Goal: Contribute content: Add original content to the website for others to see

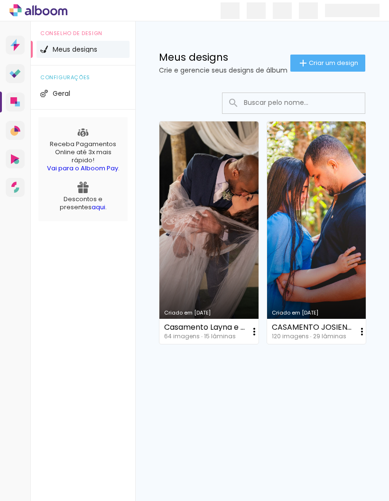
scroll to position [38, 0]
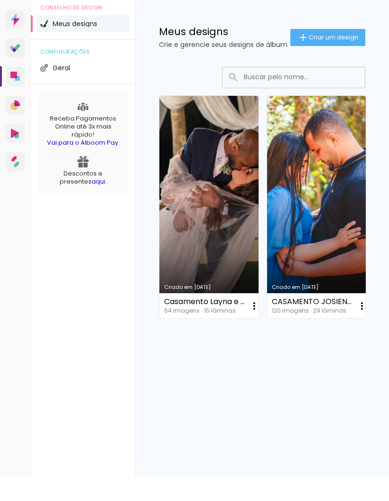
click at [260, 326] on iron-icon at bounding box center [254, 331] width 11 height 11
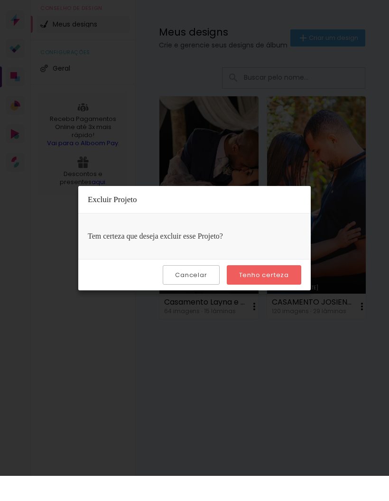
click at [294, 290] on paper-button "Tenho certeza" at bounding box center [264, 299] width 74 height 19
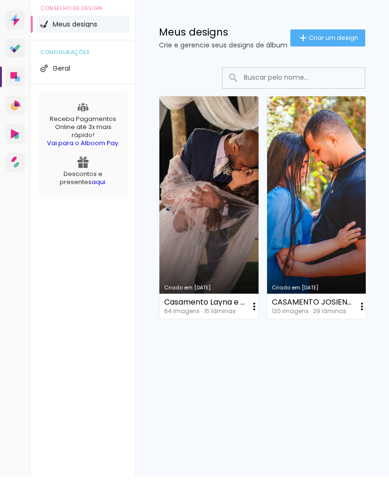
click at [287, 277] on div "Criado em 27/06/25 Casamento Layna e Guilherme 64 imagens ∙ 15 lâminas Abrir Fa…" at bounding box center [262, 232] width 215 height 231
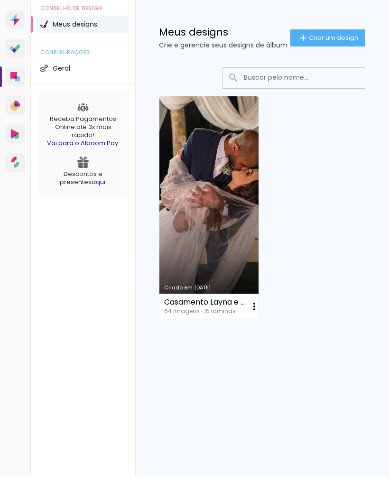
click at [255, 326] on iron-icon at bounding box center [254, 331] width 11 height 11
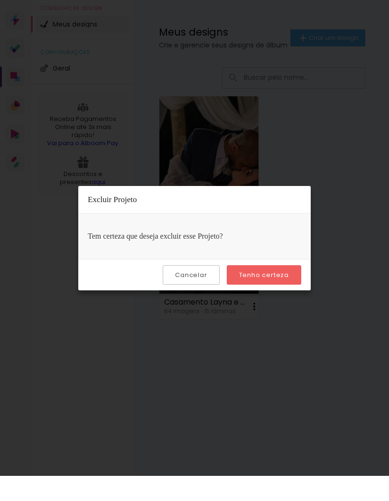
click at [280, 290] on paper-button "Tenho certeza" at bounding box center [264, 299] width 74 height 19
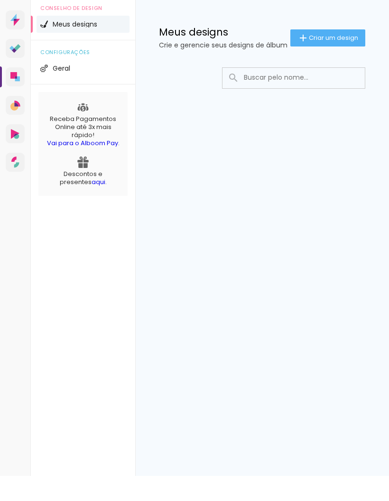
type input "L"
type paper-input "L"
click at [358, 93] on input at bounding box center [298, 102] width 119 height 19
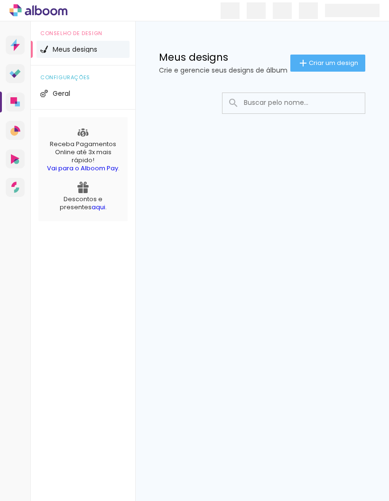
scroll to position [6, 0]
click at [327, 55] on paper-button "Criar um design" at bounding box center [327, 63] width 75 height 17
click at [333, 61] on font "Criar um design" at bounding box center [333, 62] width 49 height 9
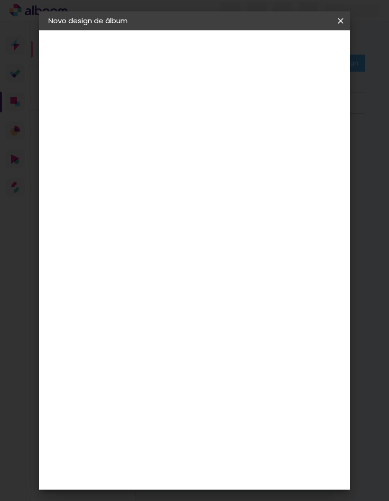
click at [204, 128] on input at bounding box center [204, 127] width 0 height 15
type input "Casamento Gislaine e [PERSON_NAME]"
click at [204, 123] on input "Casamento Gislaine e [PERSON_NAME]" at bounding box center [204, 127] width 0 height 15
click at [291, 52] on font "Avançar" at bounding box center [278, 50] width 28 height 9
click at [231, 181] on input at bounding box center [183, 181] width 96 height 12
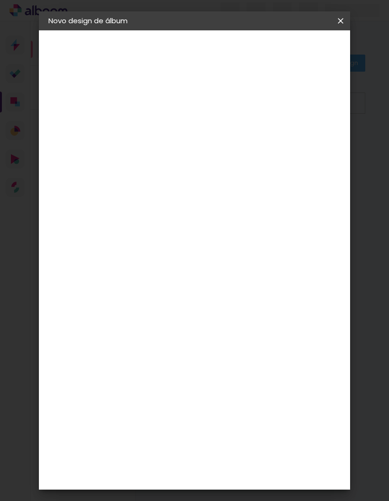
type input "lu"
type paper-input "lu"
click at [221, 206] on paper-item "3ZERO5" at bounding box center [199, 214] width 84 height 21
click at [310, 143] on font "Tamanho Livre" at bounding box center [296, 144] width 55 height 11
click at [318, 49] on font "Avançar" at bounding box center [313, 50] width 28 height 9
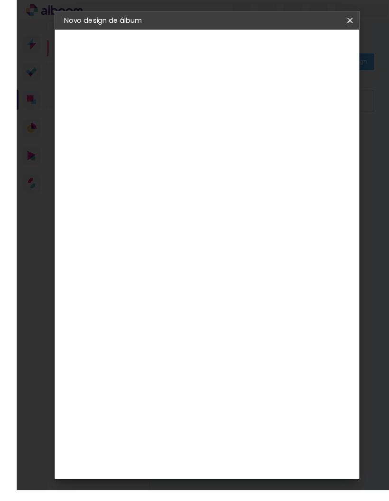
scroll to position [7, 0]
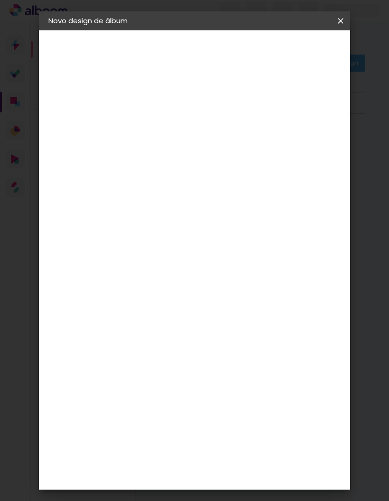
type paper-checkbox "on"
click at [245, 109] on div at bounding box center [241, 109] width 9 height 9
click at [312, 56] on font "Iniciar design" at bounding box center [301, 54] width 22 height 16
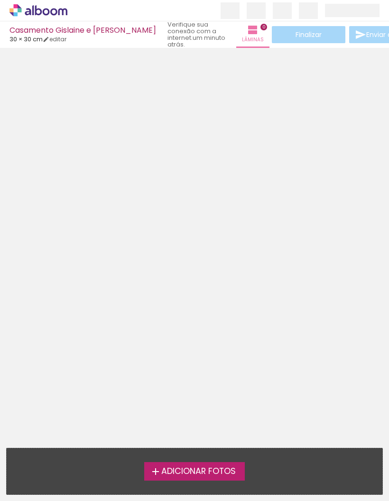
click at [219, 468] on font "Adicionar fotos" at bounding box center [198, 470] width 74 height 11
click at [0, 0] on input "file" at bounding box center [0, 0] width 0 height 0
click at [220, 466] on font "Adicionar fotos" at bounding box center [198, 470] width 74 height 11
click at [0, 0] on input "file" at bounding box center [0, 0] width 0 height 0
click at [223, 465] on font "Adicionar fotos" at bounding box center [198, 470] width 74 height 11
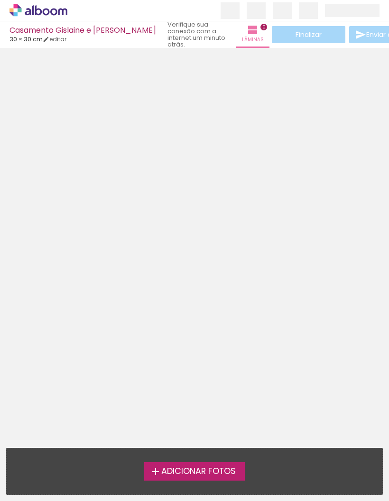
click at [0, 0] on input "file" at bounding box center [0, 0] width 0 height 0
click at [205, 466] on font "Adicionar fotos" at bounding box center [198, 470] width 74 height 11
click at [0, 0] on input "file" at bounding box center [0, 0] width 0 height 0
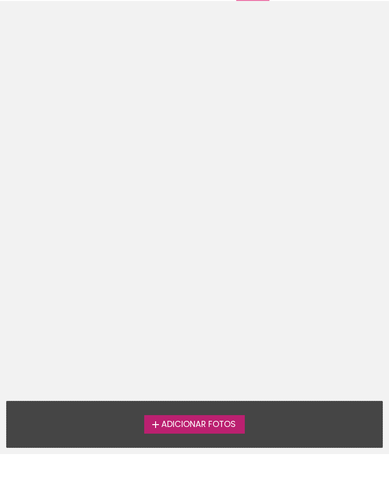
click at [211, 462] on label "Adicionar fotos" at bounding box center [194, 471] width 101 height 18
click at [0, 0] on input "file" at bounding box center [0, 0] width 0 height 0
click at [217, 465] on font "Adicionar fotos" at bounding box center [198, 470] width 74 height 11
click at [0, 0] on input "file" at bounding box center [0, 0] width 0 height 0
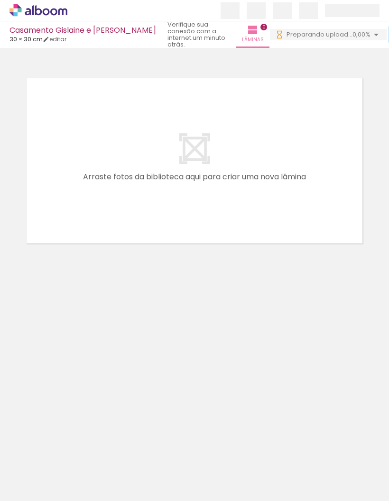
scroll to position [0, 0]
click at [371, 36] on iron-icon at bounding box center [376, 34] width 11 height 11
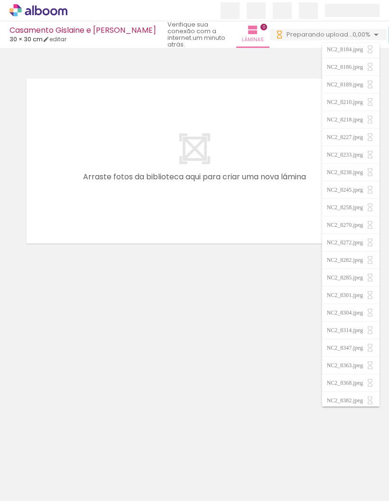
click at [310, 262] on div "Confirmar Cancelar" at bounding box center [194, 156] width 389 height 217
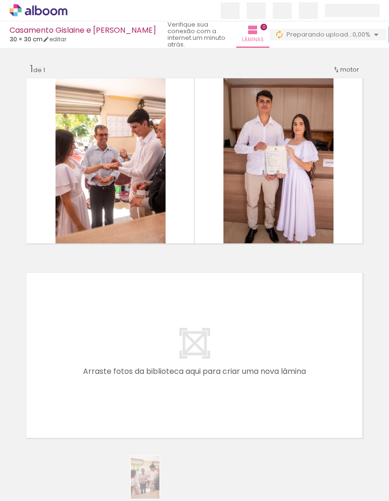
click at [35, 492] on font "Fotos" at bounding box center [44, 488] width 18 height 8
click at [0, 0] on input "file" at bounding box center [0, 0] width 0 height 0
click at [36, 489] on font "Fotos" at bounding box center [44, 488] width 18 height 8
click at [0, 0] on input "file" at bounding box center [0, 0] width 0 height 0
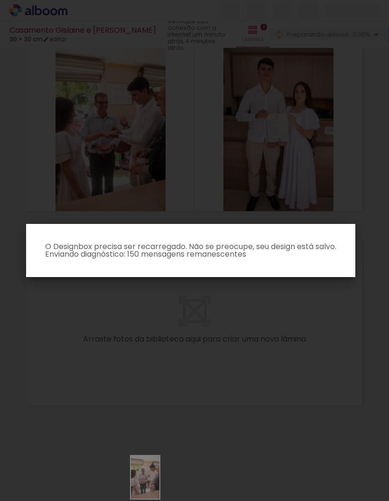
scroll to position [32, 0]
click at [342, 361] on iron-overlay-backdrop at bounding box center [194, 250] width 389 height 501
click at [342, 338] on iron-overlay-backdrop at bounding box center [194, 250] width 389 height 501
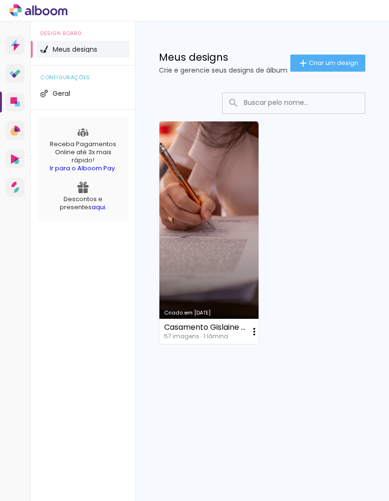
click at [247, 326] on paper-icon-button at bounding box center [254, 331] width 19 height 19
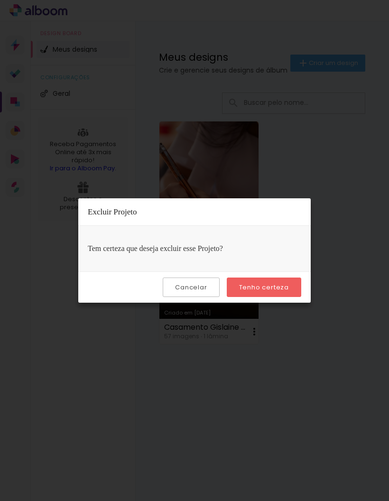
click at [0, 0] on slot "Tenho certeza" at bounding box center [0, 0] width 0 height 0
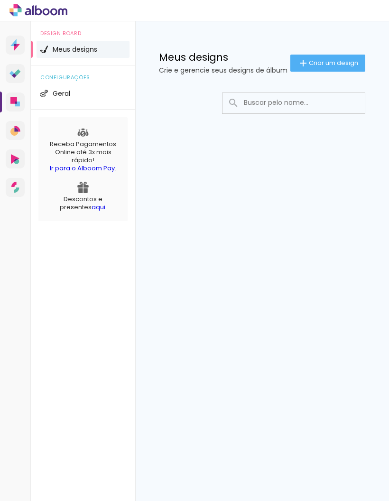
click at [331, 60] on span "Criar um design" at bounding box center [333, 63] width 49 height 6
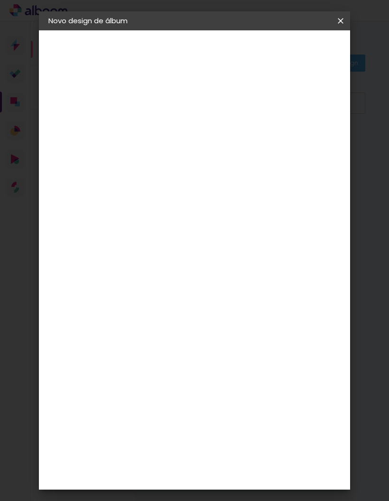
type input "."
type paper-input "."
click at [204, 126] on input "." at bounding box center [204, 127] width 0 height 15
type input "C"
type input "album Gislaine e [PERSON_NAME]"
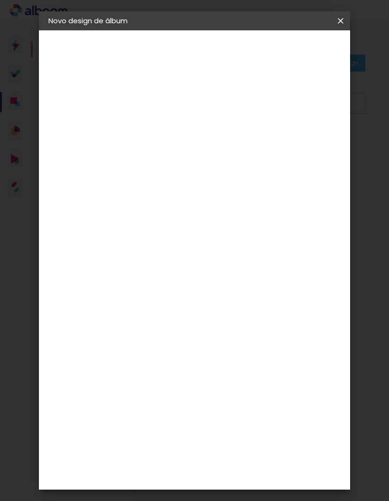
click at [0, 0] on slot "Avançar" at bounding box center [0, 0] width 0 height 0
click at [180, 217] on div "3ZERO5" at bounding box center [166, 215] width 28 height 8
click at [215, 158] on div at bounding box center [183, 158] width 96 height 1
type input "lu"
type paper-input "lu"
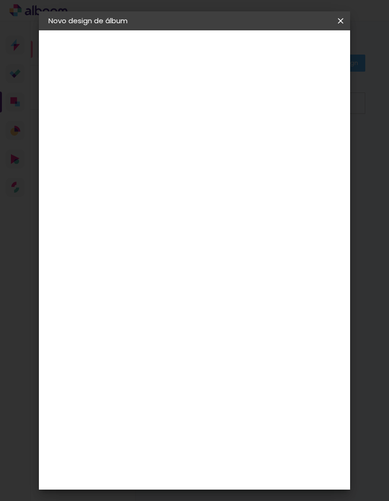
click at [222, 216] on div "[PERSON_NAME]" at bounding box center [203, 215] width 63 height 8
click at [0, 0] on slot "Tamanho Livre" at bounding box center [0, 0] width 0 height 0
click at [0, 0] on slot "Avançar" at bounding box center [0, 0] width 0 height 0
type paper-checkbox "on"
click at [245, 109] on div at bounding box center [241, 109] width 9 height 9
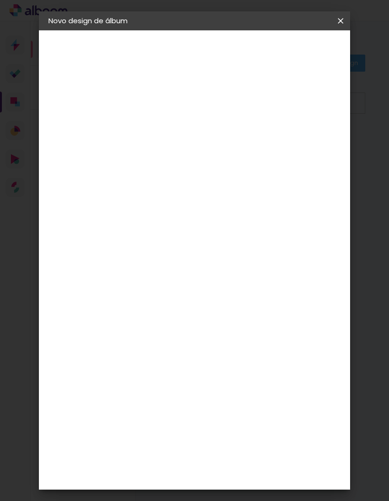
click at [312, 60] on span "Iniciar design" at bounding box center [301, 53] width 22 height 13
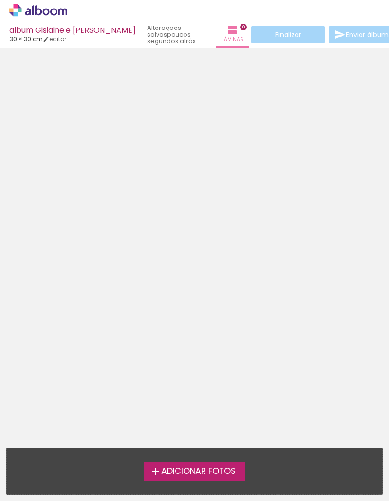
click at [202, 474] on span "Adicionar Fotos" at bounding box center [198, 471] width 74 height 9
click at [0, 0] on input "file" at bounding box center [0, 0] width 0 height 0
click at [201, 476] on span "Adicionar Fotos" at bounding box center [198, 471] width 74 height 9
click at [0, 0] on input "file" at bounding box center [0, 0] width 0 height 0
click at [213, 469] on span "Adicionar Fotos" at bounding box center [198, 471] width 74 height 9
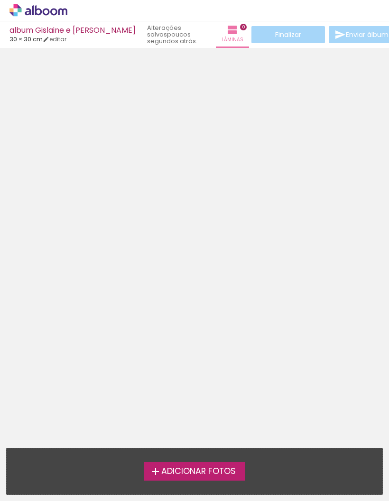
click at [0, 0] on input "file" at bounding box center [0, 0] width 0 height 0
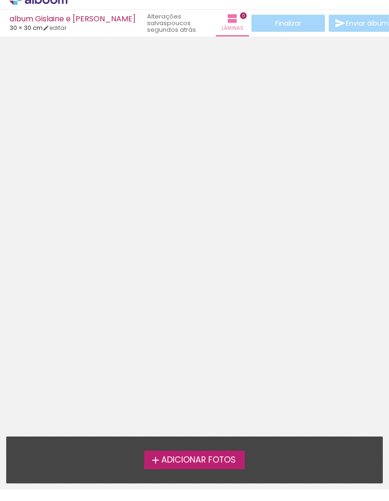
click at [216, 467] on span "Adicionar Fotos" at bounding box center [198, 471] width 74 height 9
click at [0, 0] on input "file" at bounding box center [0, 0] width 0 height 0
click at [194, 467] on span "Adicionar Fotos" at bounding box center [198, 471] width 74 height 9
click at [0, 0] on input "file" at bounding box center [0, 0] width 0 height 0
click at [161, 467] on span "Adicionar Fotos" at bounding box center [198, 471] width 74 height 9
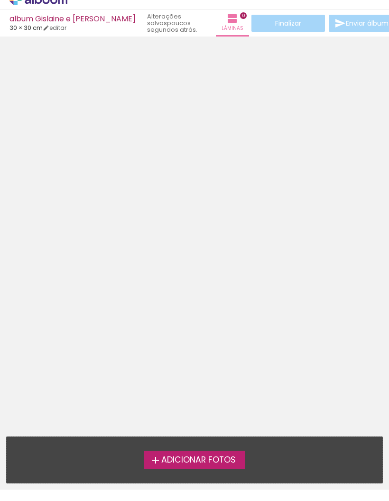
click at [0, 0] on input "file" at bounding box center [0, 0] width 0 height 0
click at [226, 467] on span "Adicionar Fotos" at bounding box center [198, 471] width 74 height 9
click at [0, 0] on input "file" at bounding box center [0, 0] width 0 height 0
click at [205, 467] on span "Adicionar Fotos" at bounding box center [198, 471] width 74 height 9
click at [0, 0] on input "file" at bounding box center [0, 0] width 0 height 0
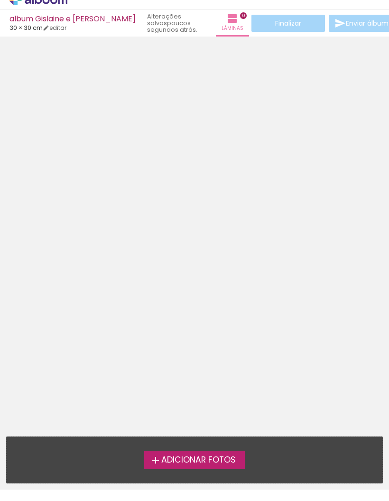
click at [196, 467] on span "Adicionar Fotos" at bounding box center [198, 471] width 74 height 9
click at [0, 0] on input "file" at bounding box center [0, 0] width 0 height 0
click at [200, 467] on span "Adicionar Fotos" at bounding box center [198, 471] width 74 height 9
click at [0, 0] on input "file" at bounding box center [0, 0] width 0 height 0
click at [202, 467] on span "Adicionar Fotos" at bounding box center [198, 471] width 74 height 9
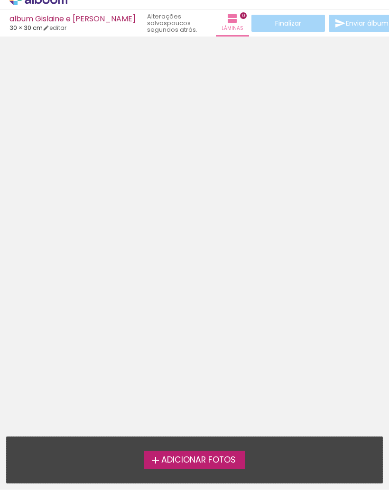
click at [0, 0] on input "file" at bounding box center [0, 0] width 0 height 0
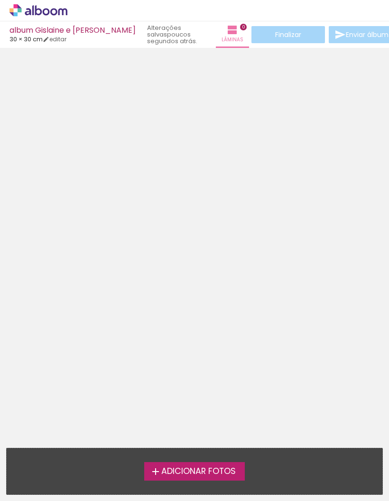
scroll to position [16, 0]
click at [212, 467] on span "Adicionar Fotos" at bounding box center [198, 471] width 74 height 9
click at [0, 0] on input "file" at bounding box center [0, 0] width 0 height 0
click at [219, 467] on span "Adicionar Fotos" at bounding box center [198, 471] width 74 height 9
click at [0, 0] on input "file" at bounding box center [0, 0] width 0 height 0
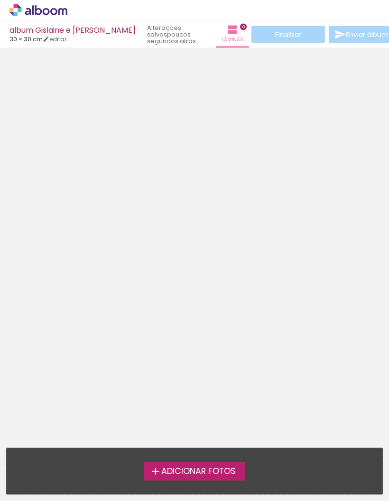
click at [221, 467] on span "Adicionar Fotos" at bounding box center [198, 471] width 74 height 9
click at [0, 0] on input "file" at bounding box center [0, 0] width 0 height 0
click at [223, 467] on span "Adicionar Fotos" at bounding box center [198, 471] width 74 height 9
click at [0, 0] on input "file" at bounding box center [0, 0] width 0 height 0
click at [227, 467] on span "Adicionar Fotos" at bounding box center [198, 471] width 74 height 9
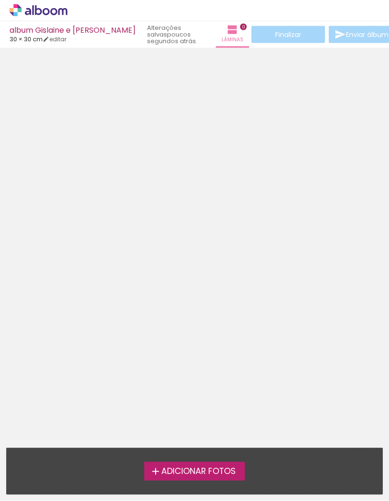
click at [0, 0] on input "file" at bounding box center [0, 0] width 0 height 0
click at [230, 467] on span "Adicionar Fotos" at bounding box center [198, 471] width 74 height 9
click at [0, 0] on input "file" at bounding box center [0, 0] width 0 height 0
click at [173, 467] on span "Adicionar Fotos" at bounding box center [198, 471] width 74 height 9
click at [0, 0] on input "file" at bounding box center [0, 0] width 0 height 0
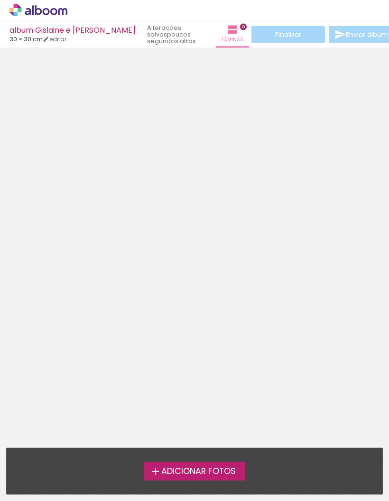
click at [168, 467] on span "Adicionar Fotos" at bounding box center [198, 471] width 74 height 9
click at [0, 0] on input "file" at bounding box center [0, 0] width 0 height 0
click at [153, 466] on iron-icon at bounding box center [155, 471] width 11 height 11
click at [0, 0] on input "file" at bounding box center [0, 0] width 0 height 0
click at [156, 466] on iron-icon at bounding box center [155, 471] width 11 height 11
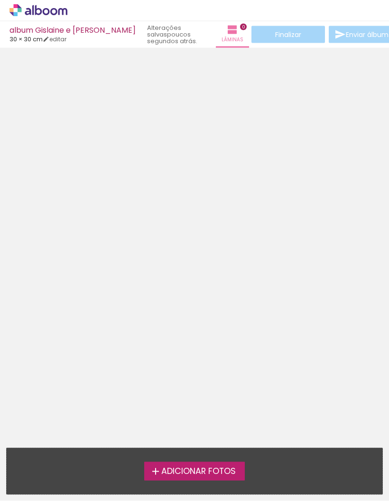
click at [0, 0] on input "file" at bounding box center [0, 0] width 0 height 0
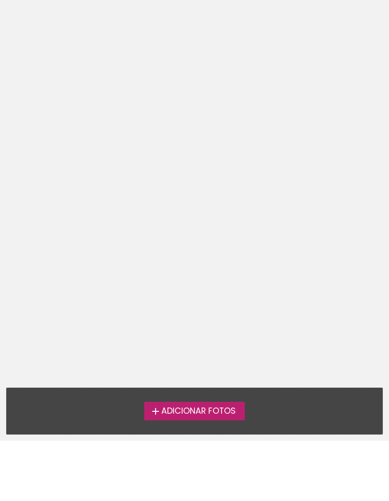
click at [176, 467] on span "Adicionar Fotos" at bounding box center [198, 471] width 74 height 9
click at [0, 0] on input "file" at bounding box center [0, 0] width 0 height 0
click at [175, 467] on span "Adicionar Fotos" at bounding box center [198, 471] width 74 height 9
click at [0, 0] on input "file" at bounding box center [0, 0] width 0 height 0
click at [181, 467] on span "Adicionar Fotos" at bounding box center [198, 471] width 74 height 9
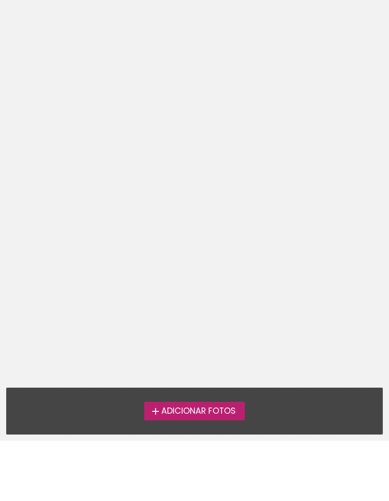
click at [0, 0] on input "file" at bounding box center [0, 0] width 0 height 0
click at [181, 467] on span "Adicionar Fotos" at bounding box center [198, 471] width 74 height 9
click at [0, 0] on input "file" at bounding box center [0, 0] width 0 height 0
click at [182, 467] on span "Adicionar Fotos" at bounding box center [198, 471] width 74 height 9
click at [0, 0] on input "file" at bounding box center [0, 0] width 0 height 0
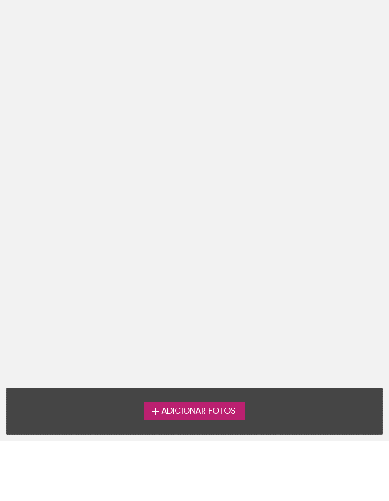
click at [182, 467] on span "Adicionar Fotos" at bounding box center [198, 471] width 74 height 9
click at [0, 0] on input "file" at bounding box center [0, 0] width 0 height 0
click at [182, 467] on span "Adicionar Fotos" at bounding box center [198, 471] width 74 height 9
click at [0, 0] on input "file" at bounding box center [0, 0] width 0 height 0
click at [182, 467] on span "Adicionar Fotos" at bounding box center [198, 471] width 74 height 9
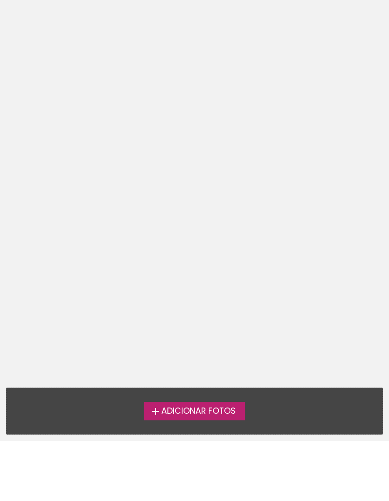
click at [0, 0] on input "file" at bounding box center [0, 0] width 0 height 0
click at [183, 467] on span "Adicionar Fotos" at bounding box center [198, 471] width 74 height 9
click at [0, 0] on input "file" at bounding box center [0, 0] width 0 height 0
click at [203, 467] on span "Adicionar Fotos" at bounding box center [198, 471] width 74 height 9
click at [0, 0] on input "file" at bounding box center [0, 0] width 0 height 0
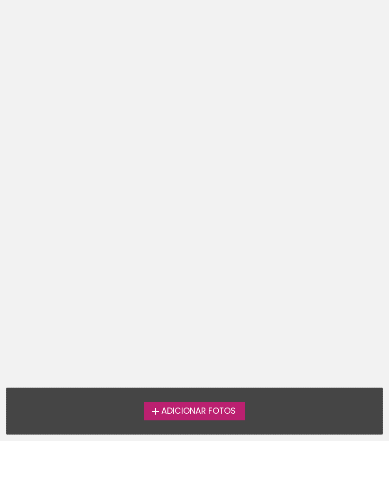
click at [194, 467] on span "Adicionar Fotos" at bounding box center [198, 471] width 74 height 9
click at [0, 0] on input "file" at bounding box center [0, 0] width 0 height 0
click at [192, 467] on span "Adicionar Fotos" at bounding box center [198, 471] width 74 height 9
click at [0, 0] on input "file" at bounding box center [0, 0] width 0 height 0
click at [190, 467] on span "Adicionar Fotos" at bounding box center [198, 471] width 74 height 9
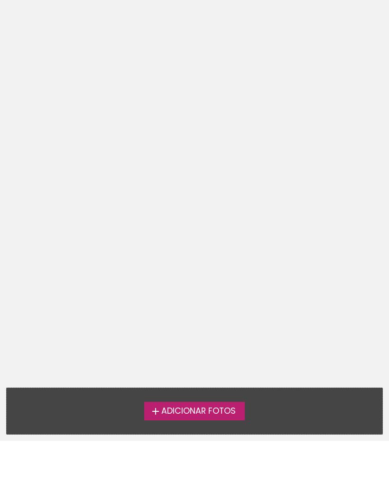
click at [0, 0] on input "file" at bounding box center [0, 0] width 0 height 0
click at [187, 467] on span "Adicionar Fotos" at bounding box center [198, 471] width 74 height 9
click at [0, 0] on input "file" at bounding box center [0, 0] width 0 height 0
click at [175, 462] on label "Adicionar Fotos" at bounding box center [194, 471] width 101 height 18
click at [0, 0] on input "file" at bounding box center [0, 0] width 0 height 0
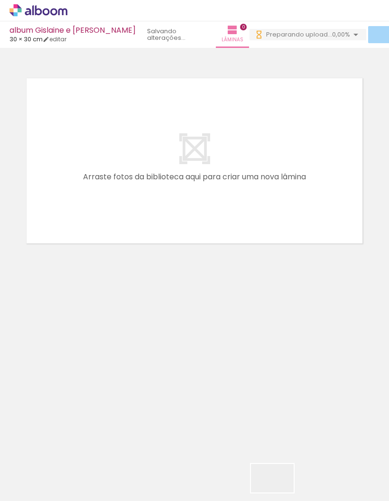
scroll to position [0, 425]
click at [251, 496] on quentale-thumb at bounding box center [254, 469] width 53 height 55
click at [78, 499] on iron-horizontal-list at bounding box center [68, 471] width 19 height 59
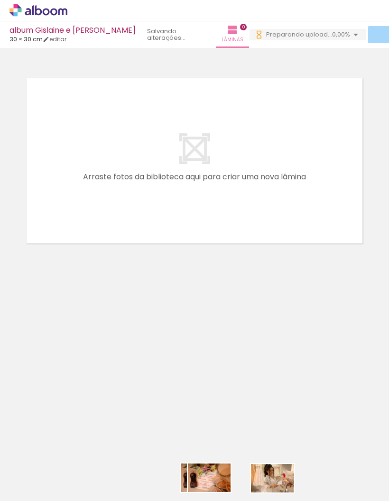
scroll to position [0, 422]
click at [230, 496] on quentale-thumb at bounding box center [204, 469] width 53 height 55
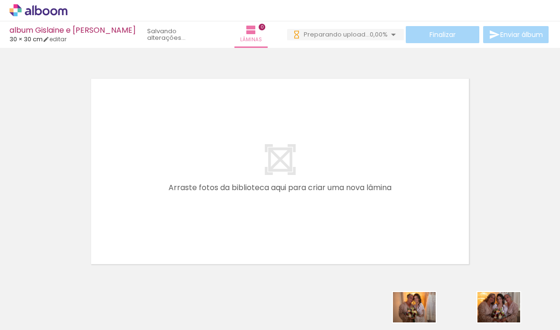
scroll to position [0, 522]
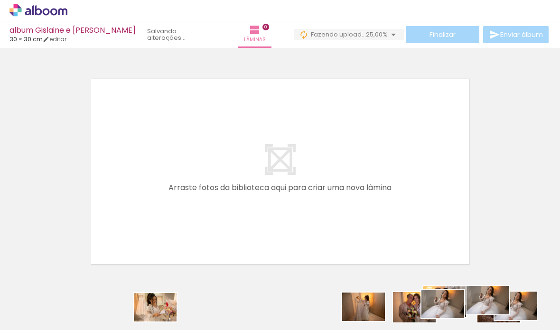
click at [277, 111] on quentale-layouter at bounding box center [280, 171] width 384 height 192
click at [284, 114] on quentale-layouter at bounding box center [280, 171] width 384 height 192
click at [49, 301] on iron-icon at bounding box center [49, 302] width 8 height 8
click at [59, 250] on div at bounding box center [280, 159] width 560 height 216
click at [389, 302] on quentale-thumb at bounding box center [476, 298] width 53 height 55
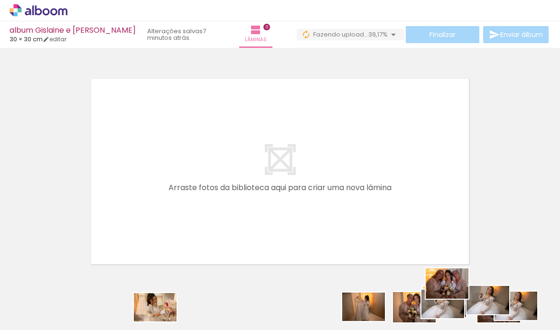
click at [389, 289] on quentale-thumb at bounding box center [476, 298] width 53 height 55
click at [389, 300] on quentale-thumb at bounding box center [476, 298] width 53 height 55
click at [389, 300] on quentale-thumb at bounding box center [423, 298] width 53 height 55
click at [389, 308] on quentale-thumb at bounding box center [476, 298] width 53 height 55
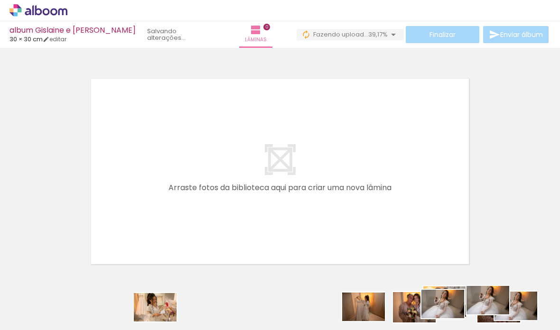
click at [389, 313] on quentale-thumb at bounding box center [529, 298] width 53 height 55
click at [111, 315] on quentale-thumb at bounding box center [104, 298] width 53 height 55
click at [288, 292] on quentale-thumb at bounding box center [263, 298] width 53 height 55
click at [290, 292] on quentale-thumb at bounding box center [263, 298] width 53 height 55
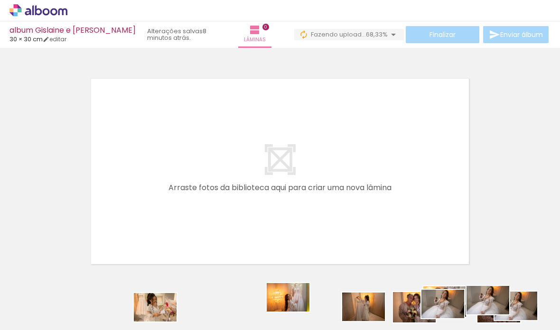
click at [303, 313] on quentale-thumb at bounding box center [316, 298] width 53 height 55
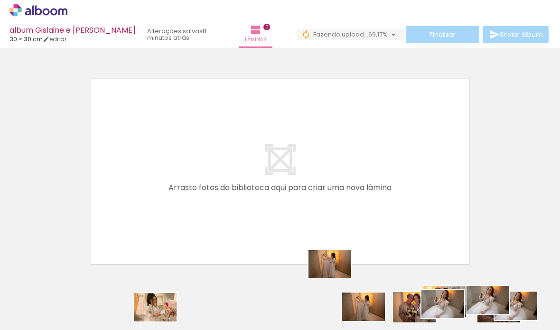
click at [352, 274] on iron-icon at bounding box center [349, 279] width 10 height 10
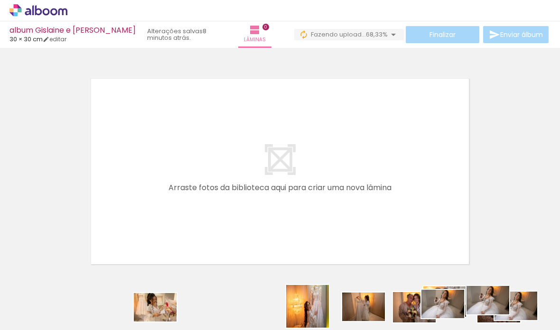
click at [311, 314] on quentale-thumb at bounding box center [316, 298] width 53 height 55
click at [78, 316] on iron-horizontal-list at bounding box center [68, 300] width 19 height 59
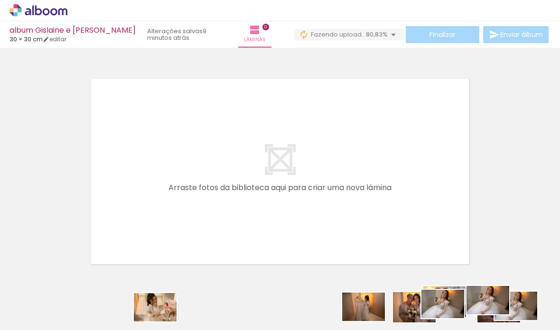
click at [342, 237] on quentale-layouter at bounding box center [280, 171] width 384 height 192
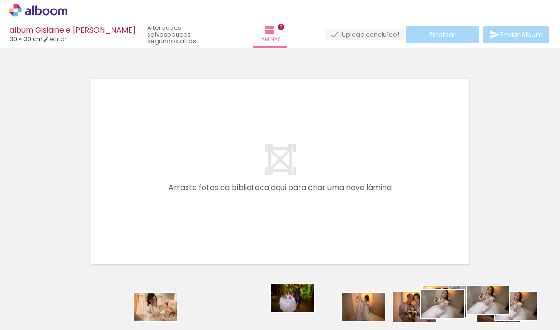
click at [78, 316] on iron-horizontal-list at bounding box center [68, 300] width 19 height 59
click at [308, 315] on quentale-thumb at bounding box center [302, 298] width 53 height 55
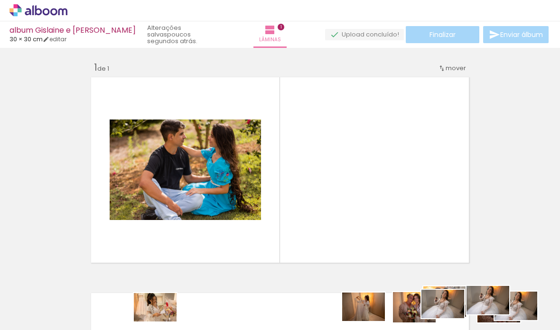
scroll to position [3, 0]
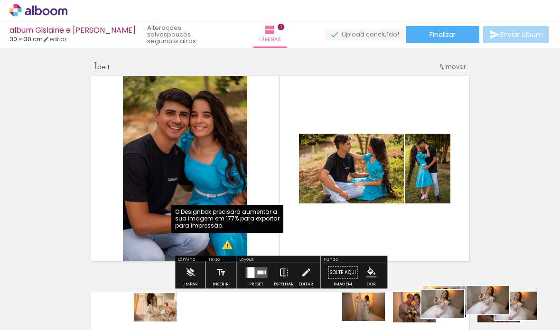
click at [227, 239] on iron-icon at bounding box center [227, 244] width 11 height 11
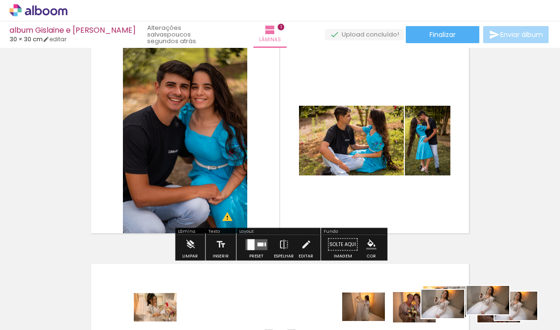
scroll to position [34, 0]
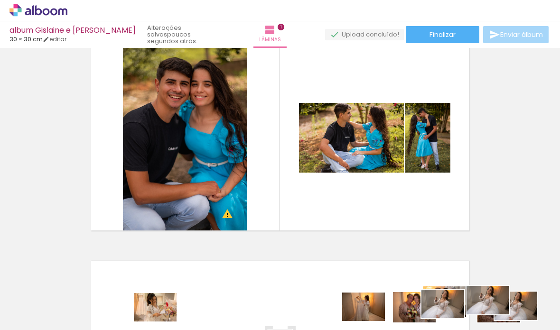
click at [253, 207] on div "Inserir lâmina 1 de 1 O Designbox precisará aumentar a sua imagem em 177% para …" at bounding box center [280, 234] width 560 height 432
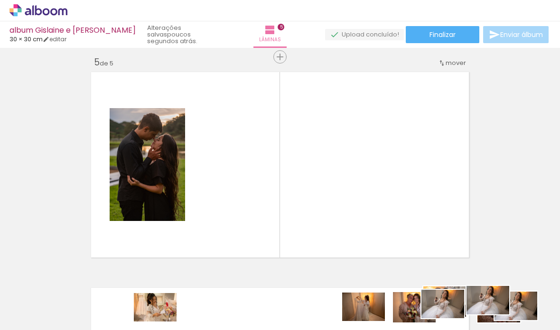
scroll to position [873, 0]
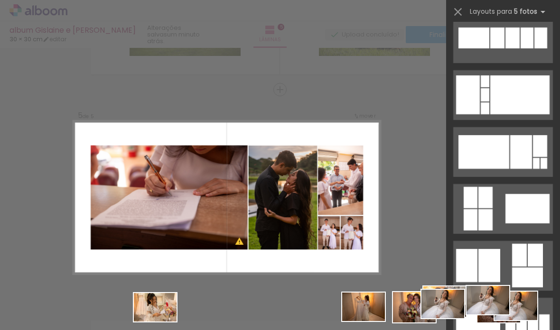
scroll to position [416, 0]
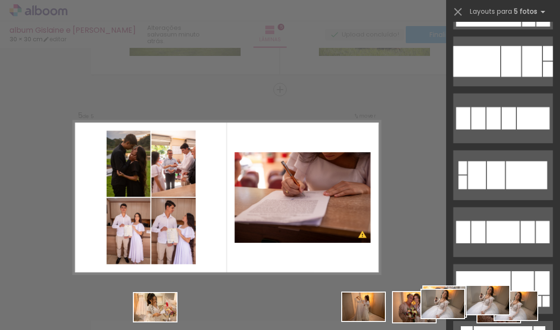
scroll to position [1306, 0]
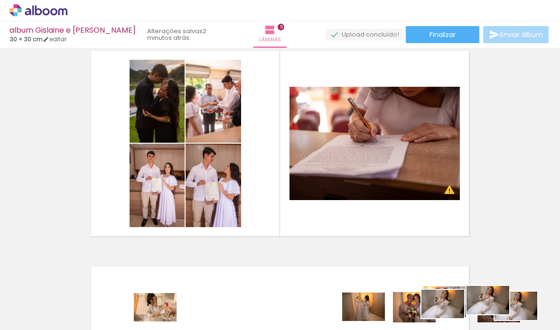
scroll to position [890, 0]
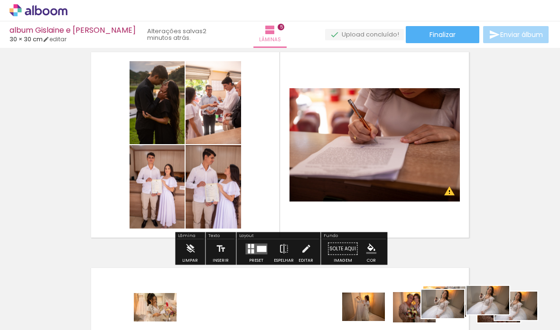
click at [280, 156] on quentale-layouter at bounding box center [280, 145] width 384 height 192
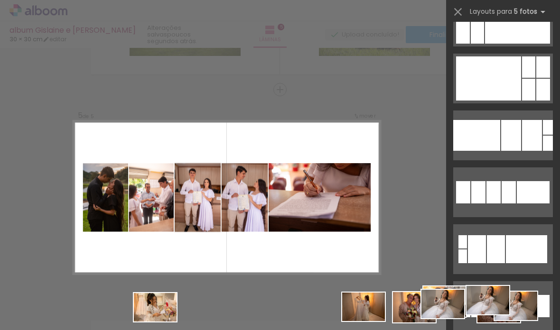
scroll to position [1228, 0]
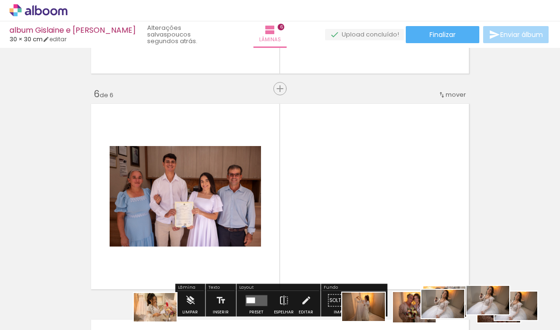
scroll to position [1053, 0]
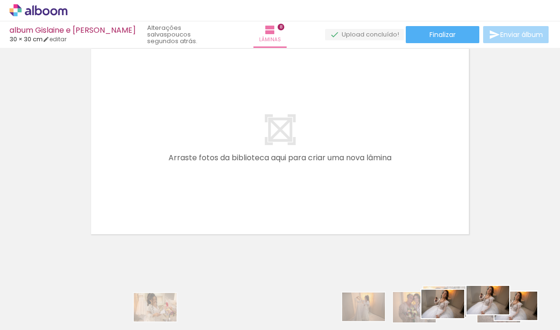
scroll to position [1757, 0]
